Goal: Task Accomplishment & Management: Use online tool/utility

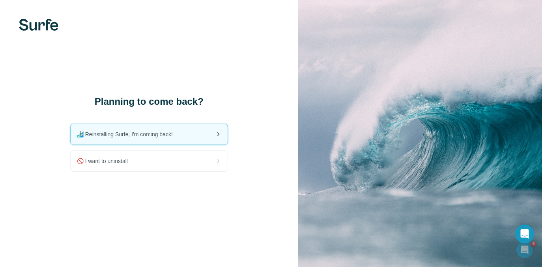
click at [173, 138] on span "🏄🏻‍♂️ Reinstalling Surfe, I'm coming back!" at bounding box center [128, 135] width 102 height 8
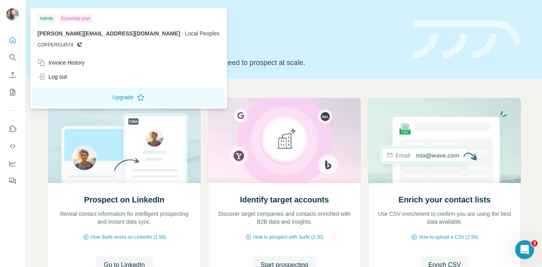
click at [12, 11] on img at bounding box center [12, 14] width 13 height 13
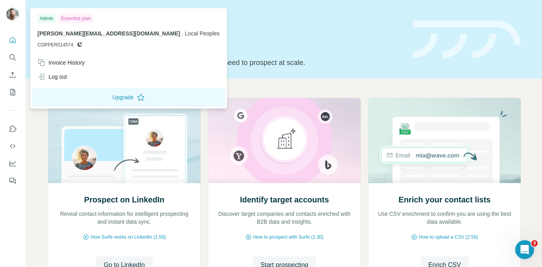
click at [12, 11] on img at bounding box center [12, 14] width 13 height 13
click at [82, 21] on div "Essential plan" at bounding box center [76, 18] width 34 height 9
click at [81, 19] on div "Essential plan" at bounding box center [76, 18] width 34 height 9
click at [13, 15] on img at bounding box center [12, 14] width 13 height 13
click at [12, 44] on button "Quick start" at bounding box center [12, 40] width 13 height 14
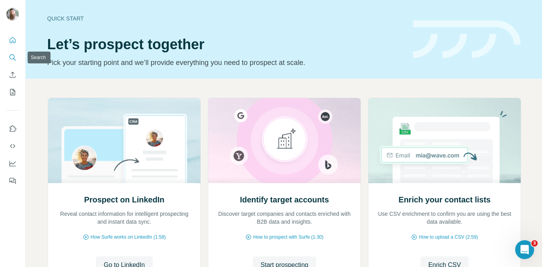
click at [13, 54] on icon "Search" at bounding box center [13, 58] width 8 height 8
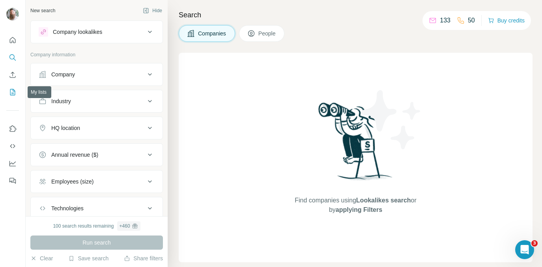
click at [12, 90] on icon "My lists" at bounding box center [13, 92] width 8 height 8
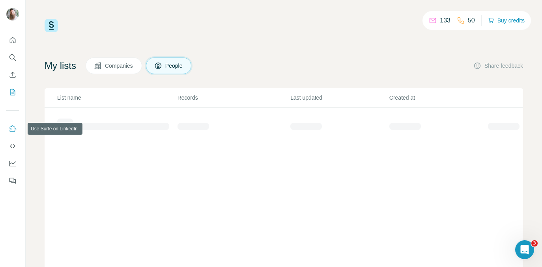
click at [13, 130] on icon "Use Surfe on LinkedIn" at bounding box center [13, 129] width 8 height 8
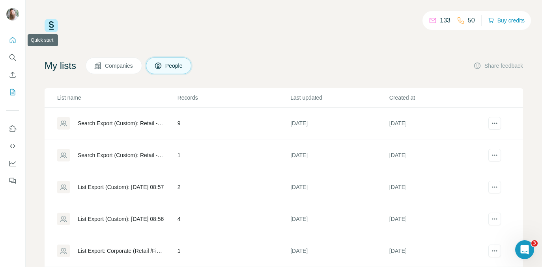
click at [11, 42] on icon "Quick start" at bounding box center [13, 40] width 8 height 8
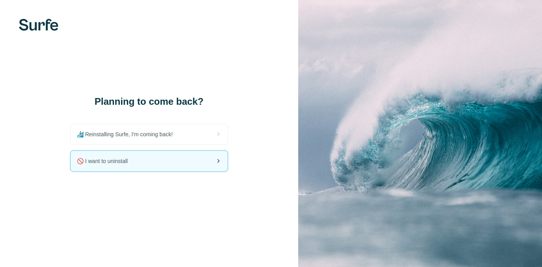
click at [126, 157] on span "🚫 I want to uninstall" at bounding box center [105, 161] width 57 height 8
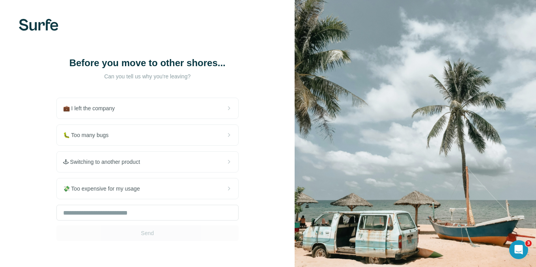
click at [247, 76] on div "Before you move to other shores... Can you tell us why you're leaving? 💼 I left…" at bounding box center [147, 149] width 295 height 298
click at [140, 209] on input "text" at bounding box center [147, 213] width 182 height 16
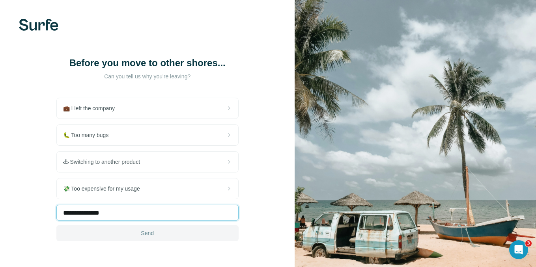
type input "**********"
click at [147, 232] on span "Send" at bounding box center [147, 234] width 13 height 8
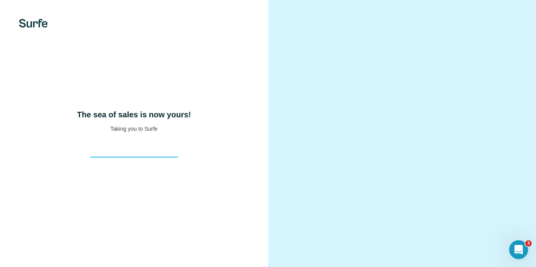
scroll to position [18, 0]
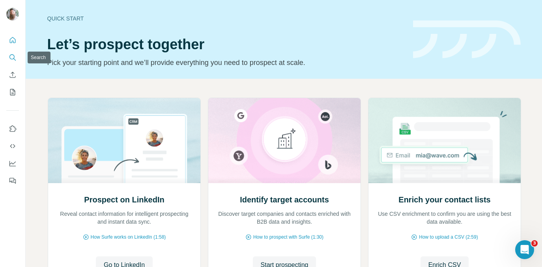
click at [14, 59] on icon "Search" at bounding box center [14, 59] width 2 height 2
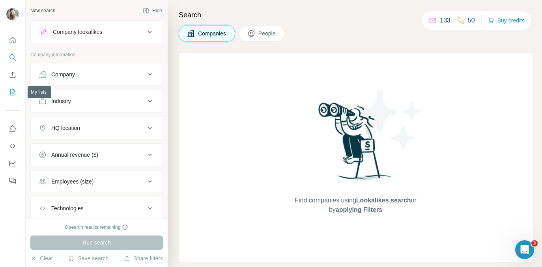
click at [13, 91] on icon "My lists" at bounding box center [13, 91] width 4 height 5
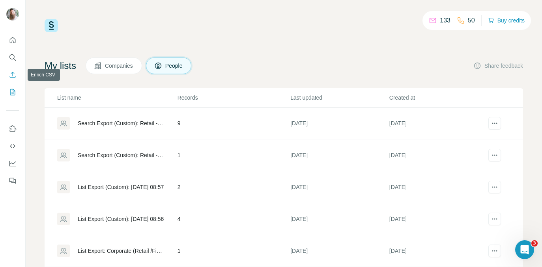
click at [12, 77] on icon "Enrich CSV" at bounding box center [13, 75] width 8 height 8
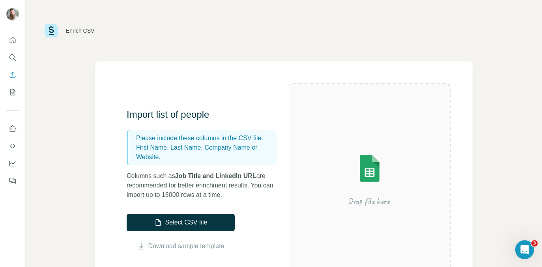
scroll to position [9, 0]
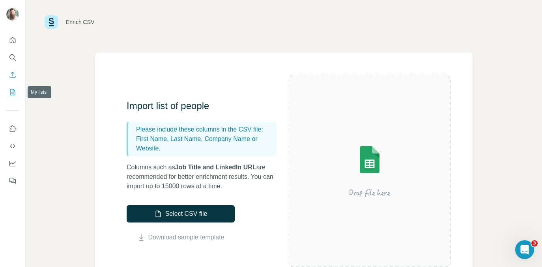
click at [16, 95] on icon "My lists" at bounding box center [13, 92] width 8 height 8
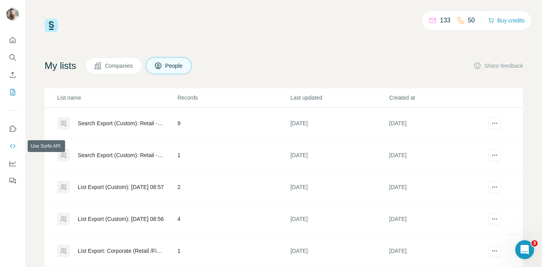
click at [18, 146] on button "Use Surfe API" at bounding box center [12, 146] width 13 height 14
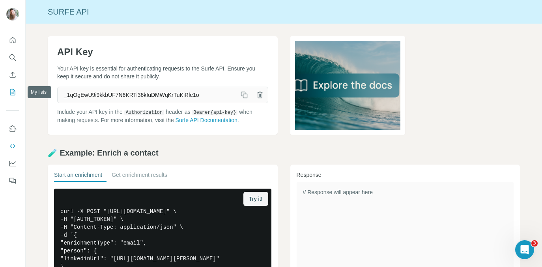
click at [14, 91] on icon "My lists" at bounding box center [13, 92] width 8 height 8
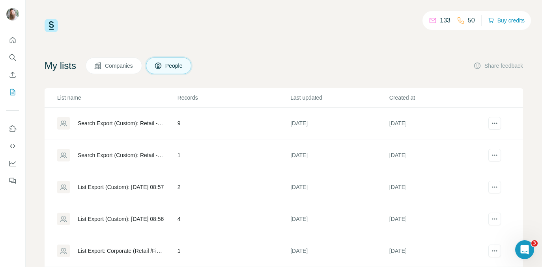
click at [108, 126] on div "Search Export (Custom): Retail - [DATE] 08:08" at bounding box center [121, 124] width 86 height 8
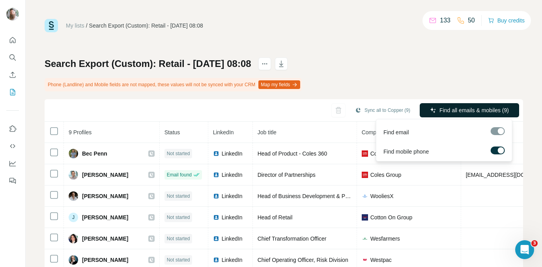
click at [470, 111] on span "Find all emails & mobiles (9)" at bounding box center [473, 110] width 69 height 8
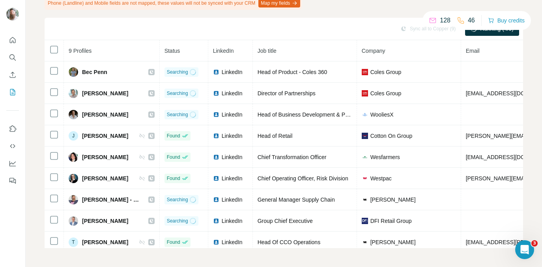
scroll to position [17, 0]
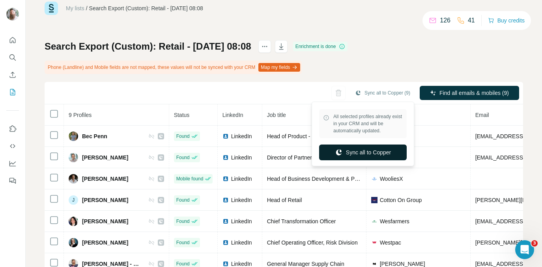
click at [367, 152] on button "Sync all to Copper" at bounding box center [363, 153] width 88 height 16
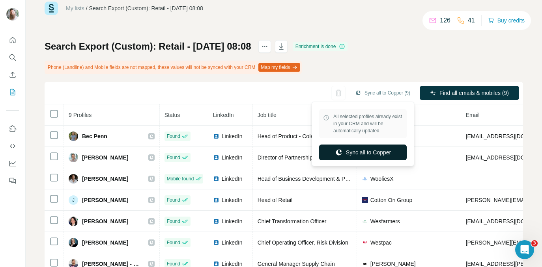
click at [351, 152] on button "Sync all to Copper" at bounding box center [363, 153] width 88 height 16
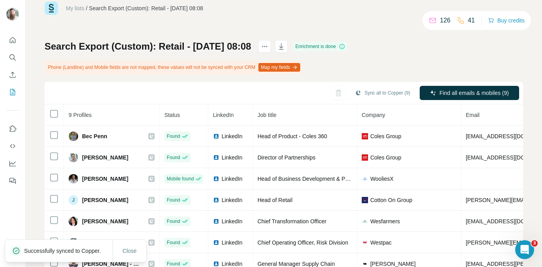
click at [129, 240] on div "Close" at bounding box center [129, 251] width 34 height 22
click at [129, 247] on span "Close" at bounding box center [130, 251] width 14 height 8
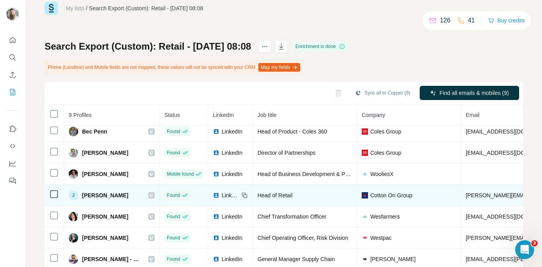
scroll to position [0, 0]
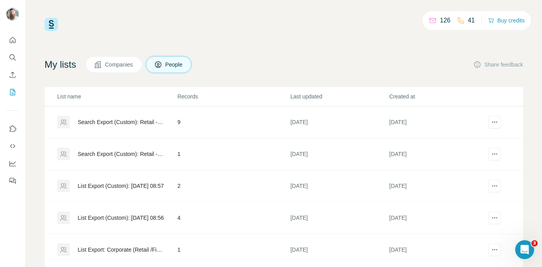
scroll to position [2, 0]
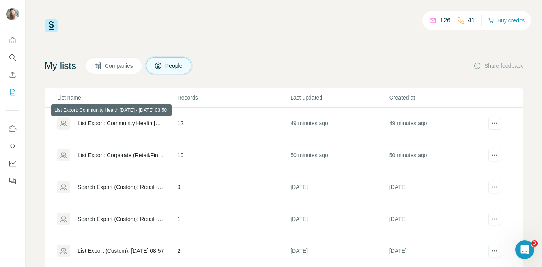
click at [154, 124] on div "List Export: Community Health 08/05 - 12/08/2025 03:50" at bounding box center [121, 124] width 86 height 8
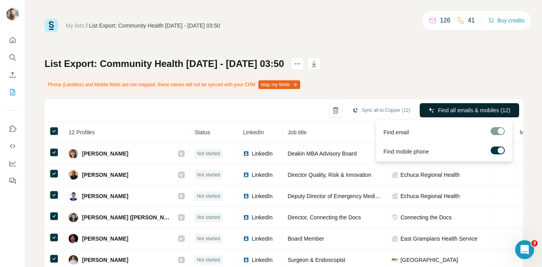
click at [469, 109] on span "Find all emails & mobiles (12)" at bounding box center [474, 110] width 73 height 8
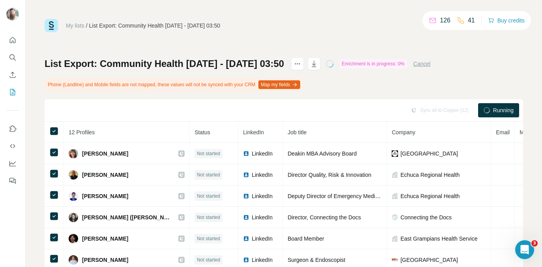
click at [469, 109] on div "Sync all to Copper (12) Running" at bounding box center [284, 110] width 478 height 22
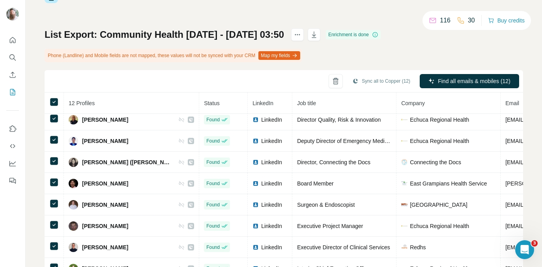
scroll to position [67, 0]
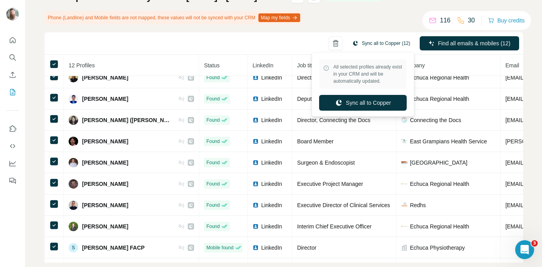
click at [381, 41] on button "Sync all to Copper (12)" at bounding box center [381, 43] width 69 height 12
click at [365, 108] on button "Sync all to Copper" at bounding box center [363, 103] width 88 height 16
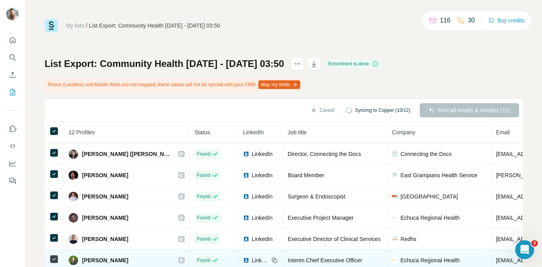
scroll to position [0, 0]
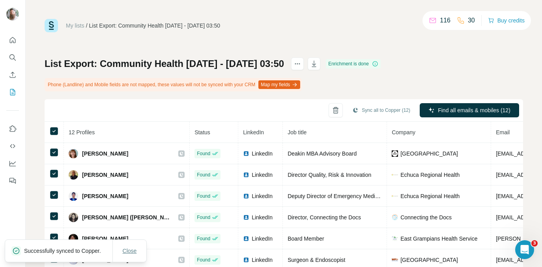
click at [136, 247] on span "Close" at bounding box center [130, 251] width 14 height 8
